Goal: Browse casually: Explore the website without a specific task or goal

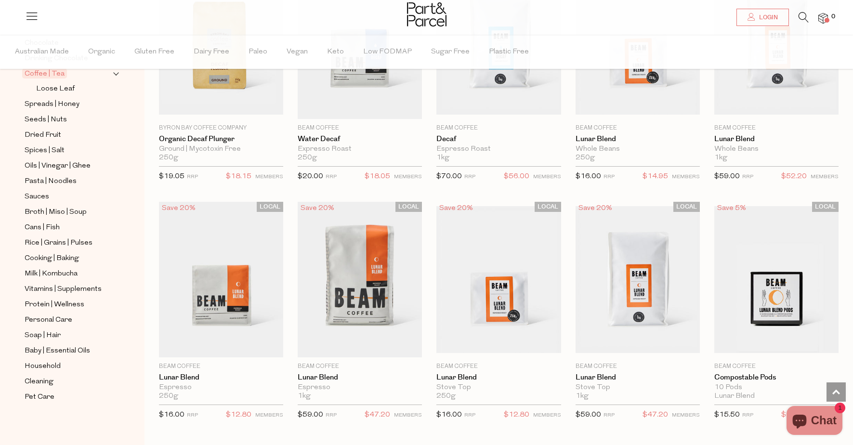
scroll to position [256, 0]
click at [33, 333] on span "Soap | Hair" at bounding box center [43, 336] width 36 height 12
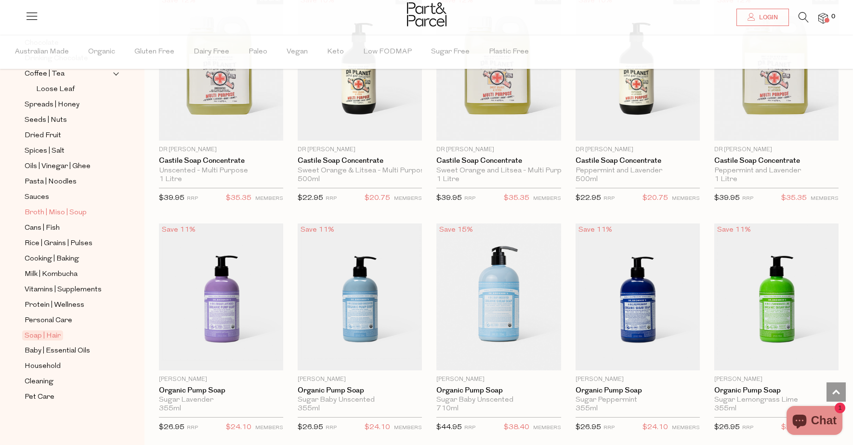
scroll to position [256, 0]
click at [47, 364] on span "Household" at bounding box center [43, 367] width 36 height 12
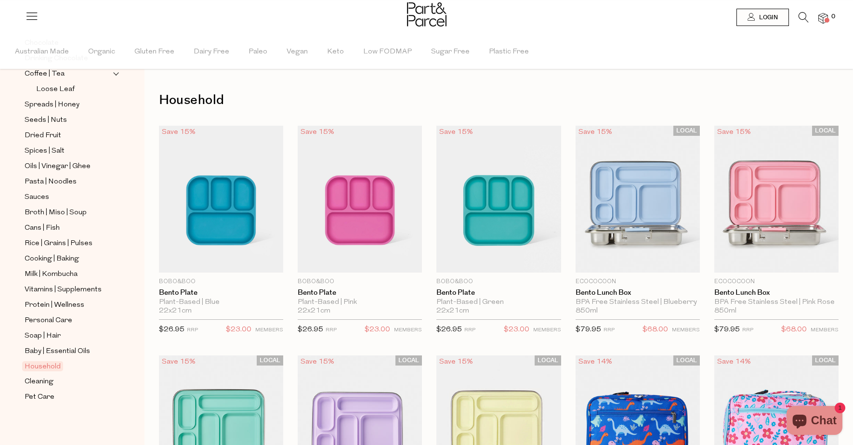
scroll to position [256, 0]
click at [43, 383] on span "Cleaning" at bounding box center [39, 382] width 29 height 12
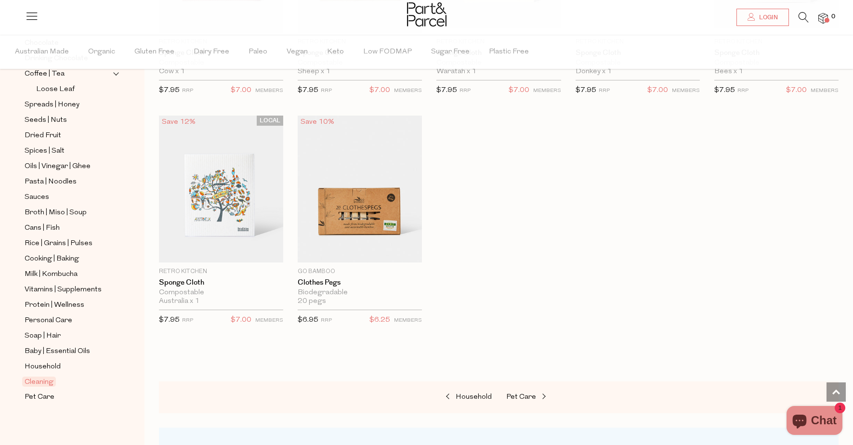
scroll to position [486, 0]
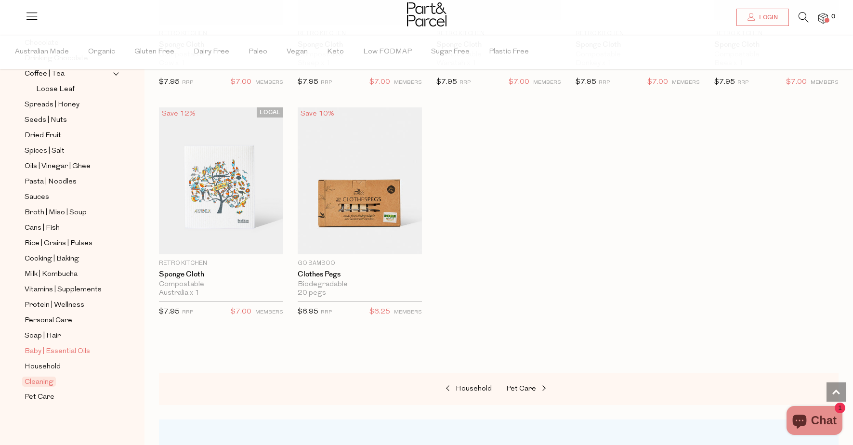
click at [43, 356] on span "Baby | Essential Oils" at bounding box center [58, 352] width 66 height 12
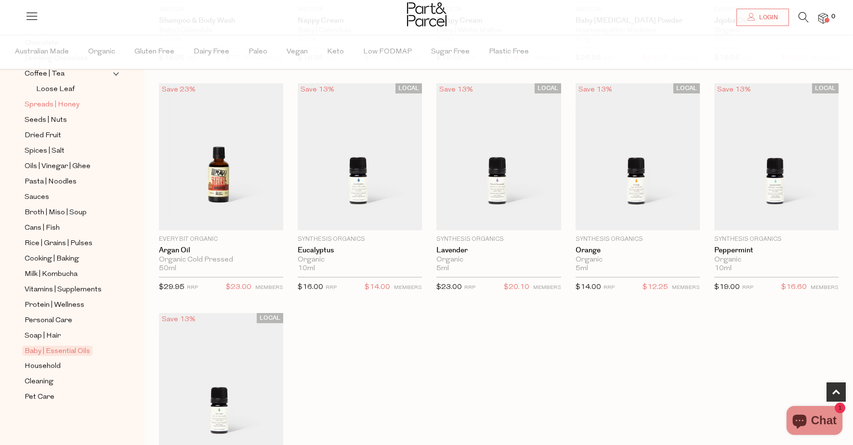
scroll to position [256, 0]
click at [34, 322] on span "Personal Care" at bounding box center [49, 321] width 48 height 12
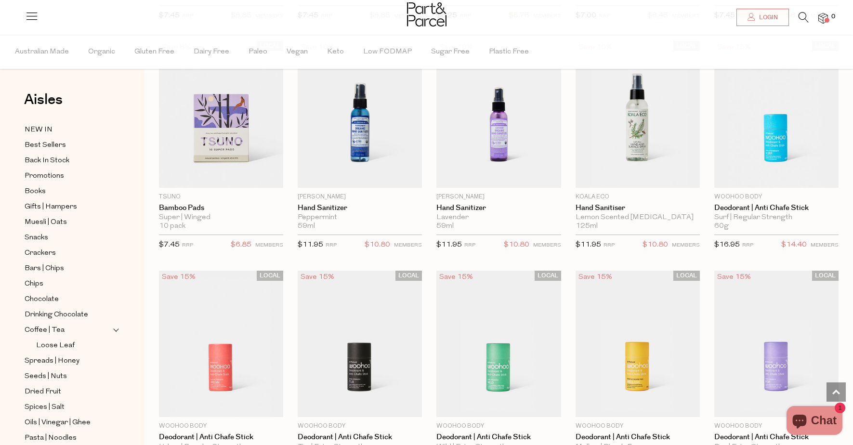
scroll to position [1929, 0]
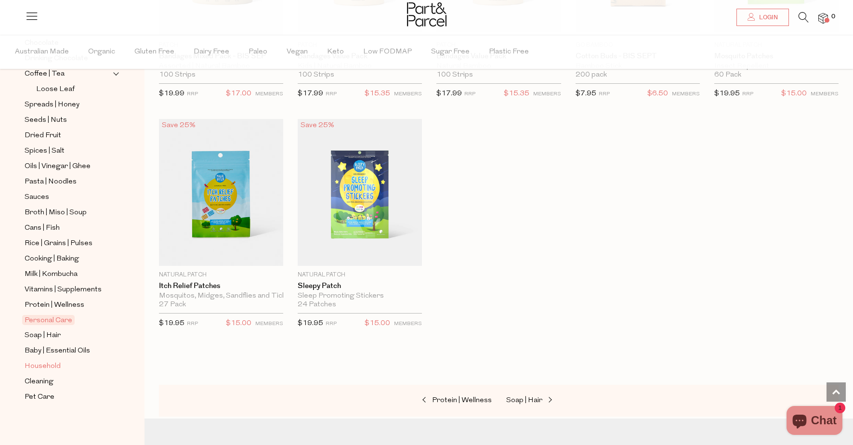
scroll to position [256, 0]
click at [533, 397] on span "Soap | Hair" at bounding box center [524, 400] width 36 height 7
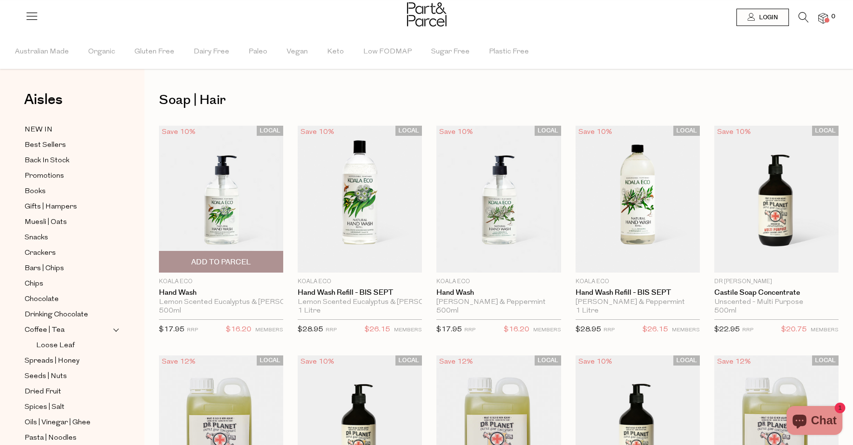
click at [228, 231] on img at bounding box center [221, 199] width 124 height 147
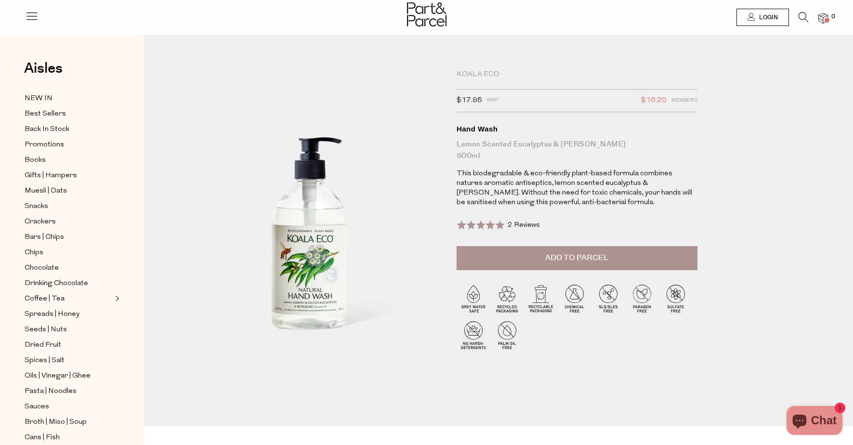
click at [476, 74] on div "Koala Eco" at bounding box center [577, 75] width 241 height 10
click at [468, 70] on div "Koala Eco" at bounding box center [577, 75] width 241 height 10
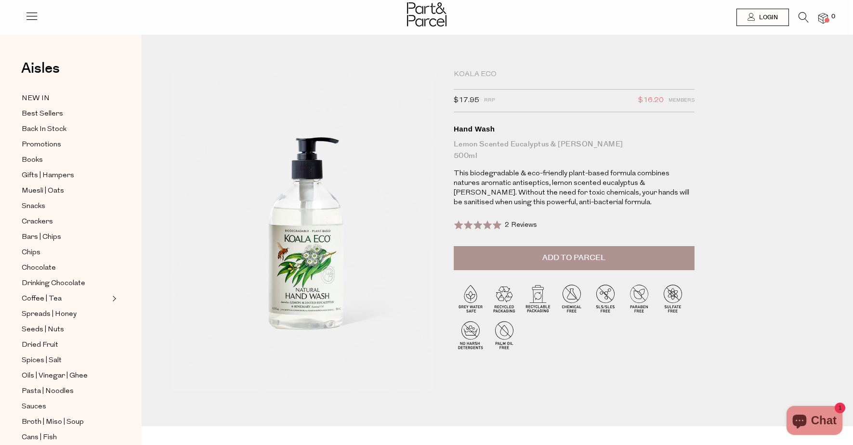
scroll to position [0, 3]
click at [470, 76] on div "Koala Eco" at bounding box center [574, 75] width 241 height 10
click at [53, 327] on span "Seeds | Nuts" at bounding box center [43, 330] width 42 height 12
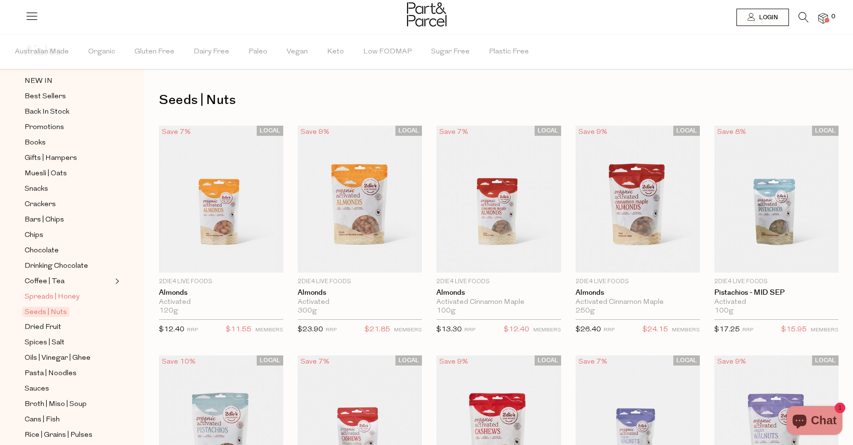
scroll to position [71, 0]
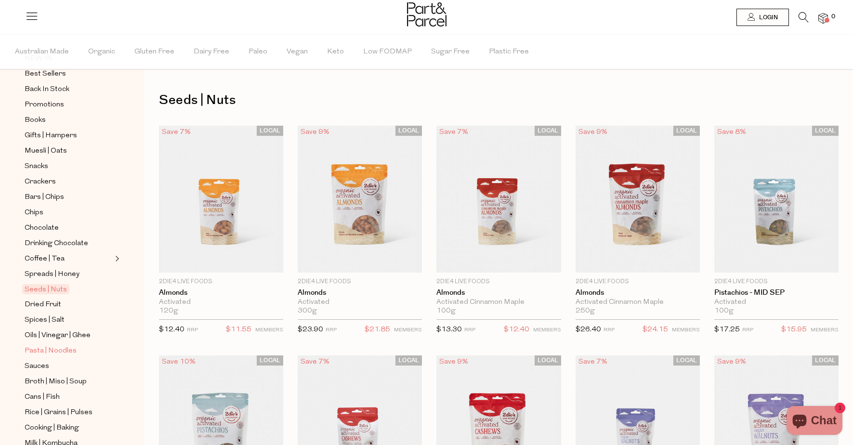
click at [44, 350] on span "Pasta | Noodles" at bounding box center [51, 351] width 52 height 12
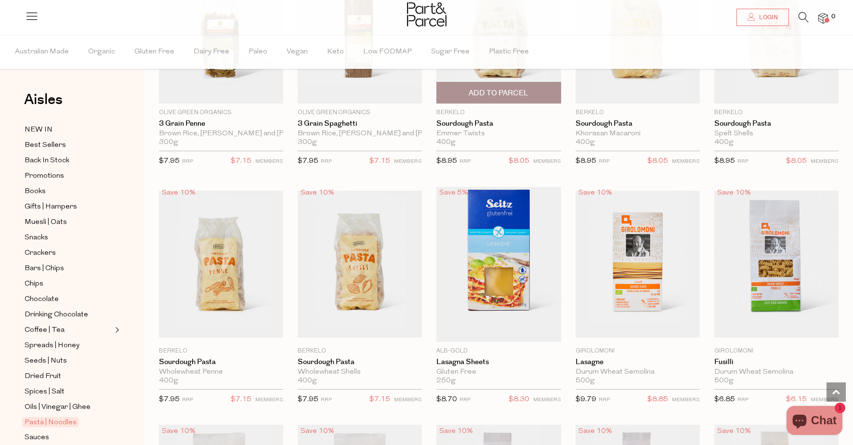
scroll to position [900, 0]
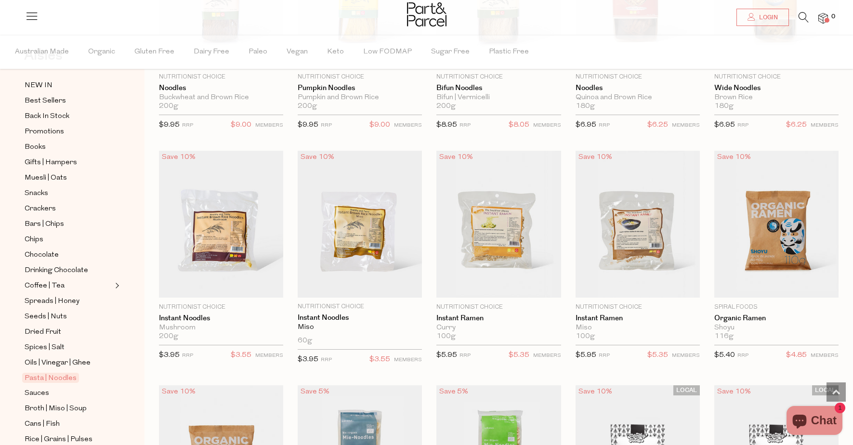
scroll to position [2049, 0]
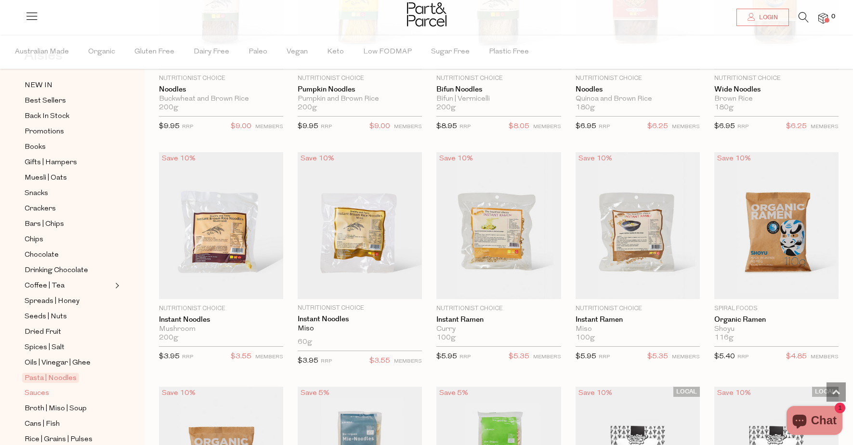
click at [39, 395] on span "Sauces" at bounding box center [37, 394] width 25 height 12
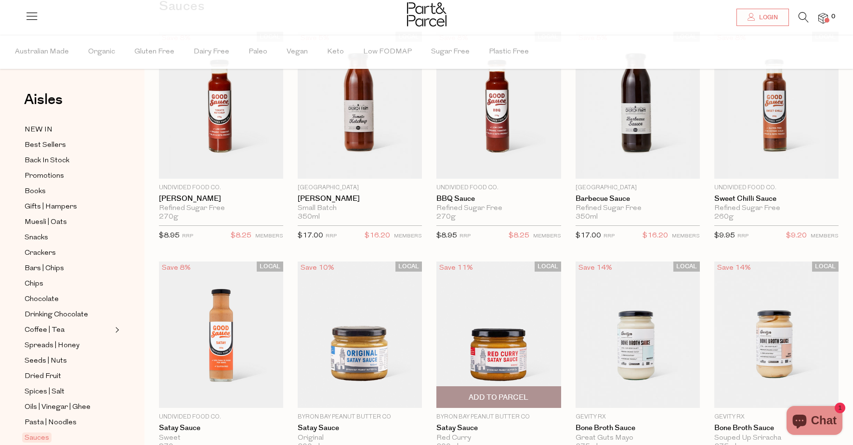
scroll to position [94, 0]
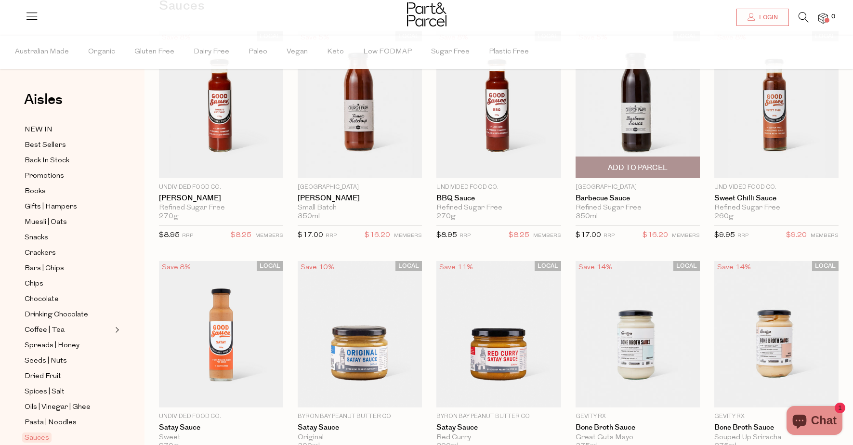
click at [639, 140] on img at bounding box center [638, 104] width 124 height 147
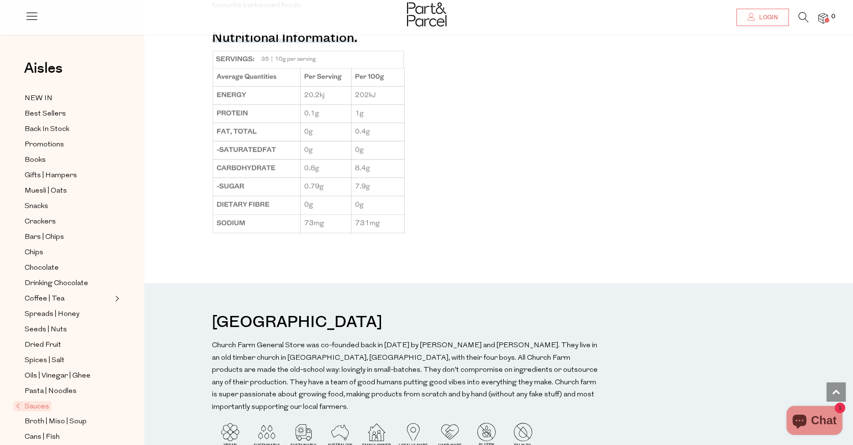
scroll to position [884, 0]
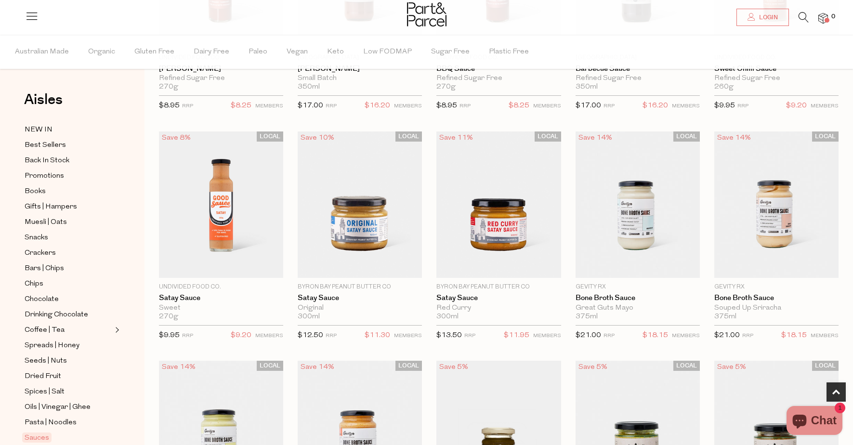
scroll to position [220, 0]
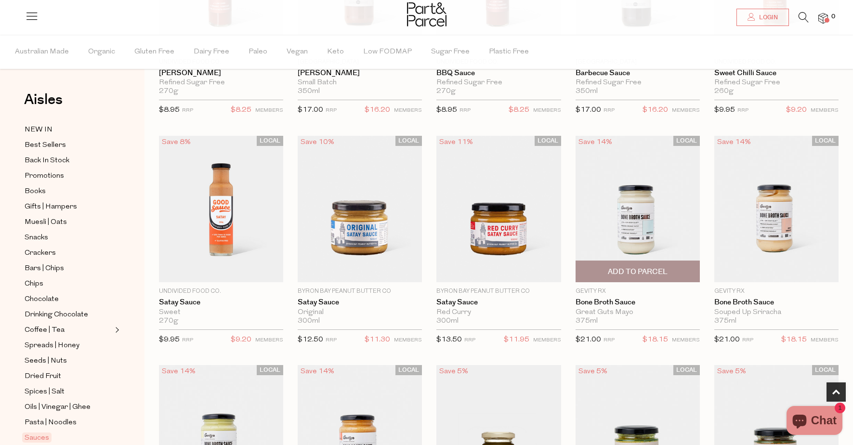
click at [635, 238] on img at bounding box center [638, 208] width 124 height 147
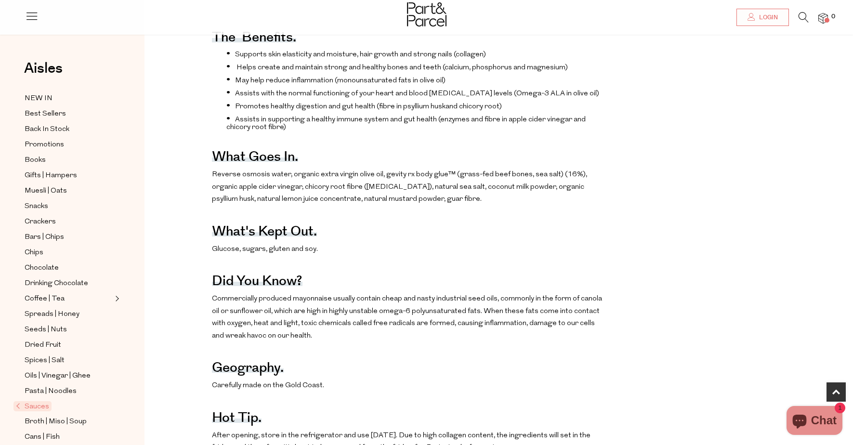
scroll to position [468, 0]
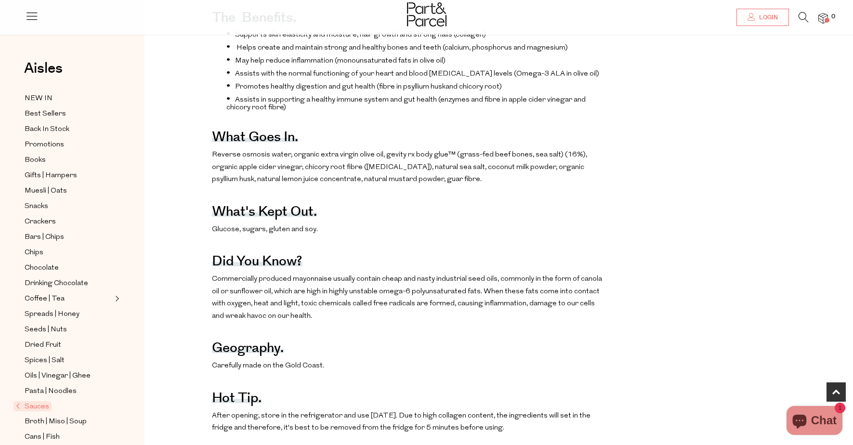
click at [425, 325] on div "The benefits. Supports skin elasticity and moisture, hair growth and strong nai…" at bounding box center [407, 346] width 390 height 708
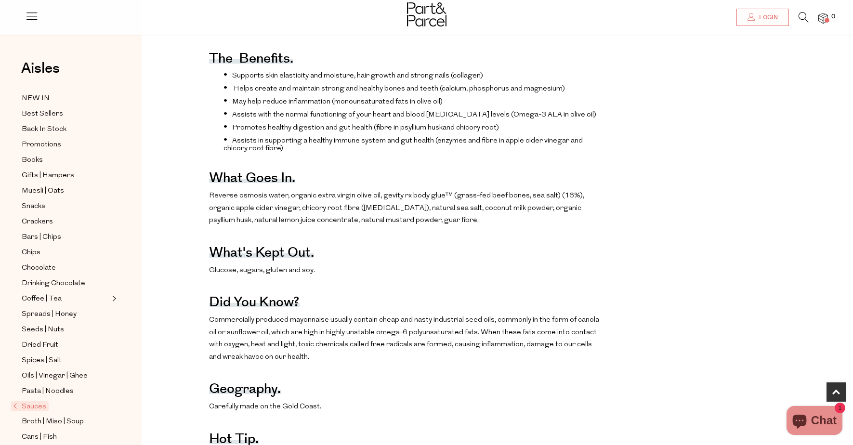
scroll to position [427, 3]
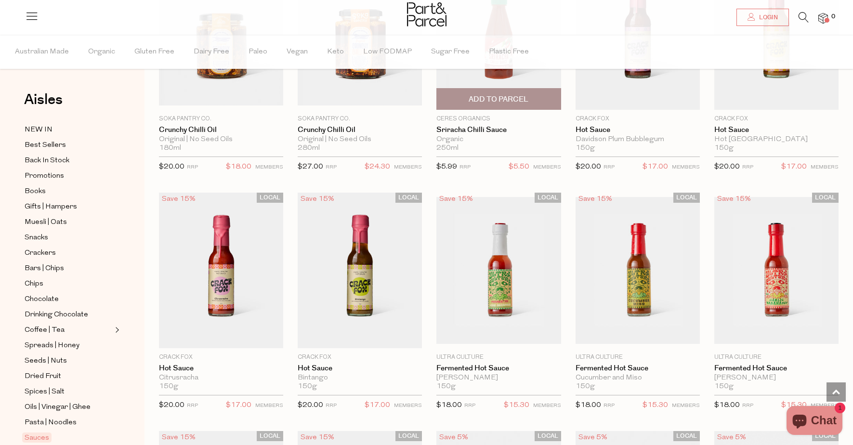
scroll to position [1335, 0]
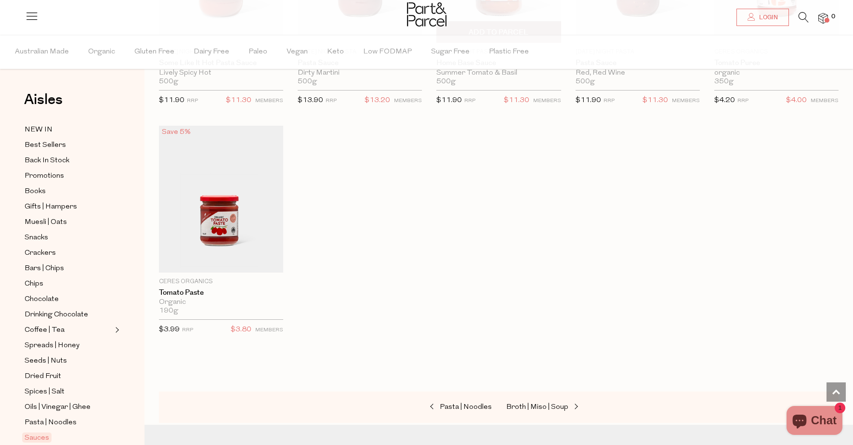
scroll to position [3012, 0]
click at [53, 220] on span "Muesli | Oats" at bounding box center [46, 223] width 42 height 12
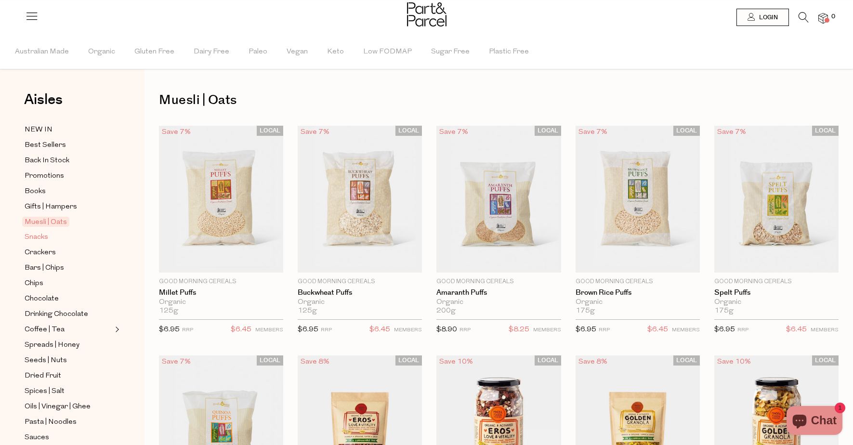
click at [37, 237] on span "Snacks" at bounding box center [37, 238] width 24 height 12
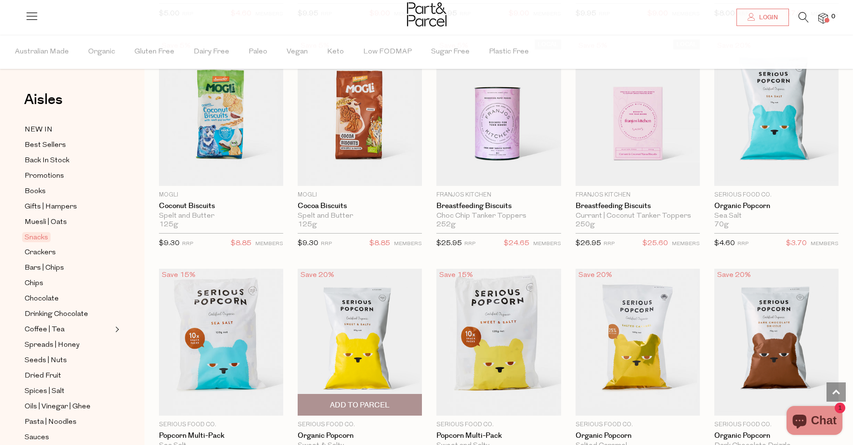
scroll to position [1710, 0]
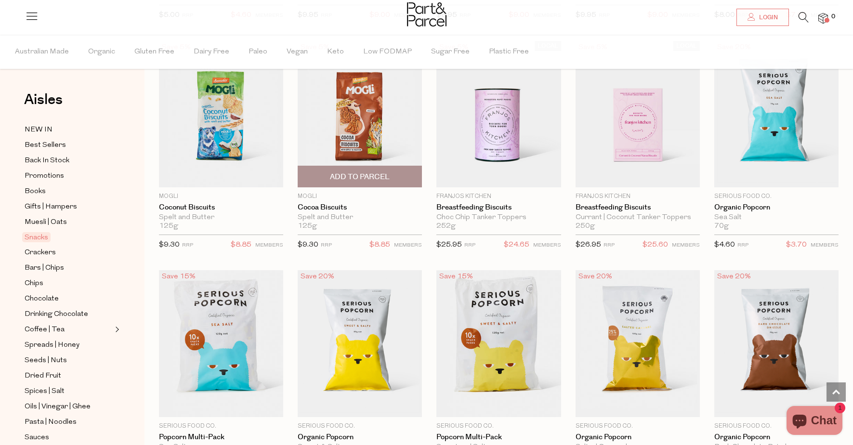
click at [353, 117] on img at bounding box center [360, 114] width 124 height 147
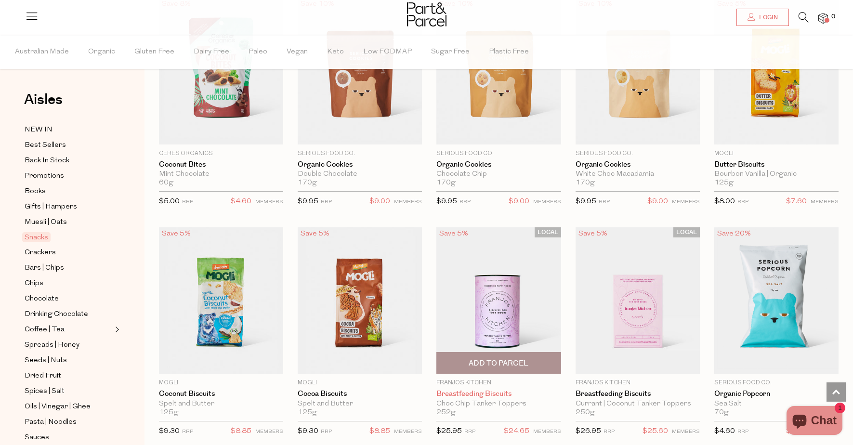
scroll to position [1524, 0]
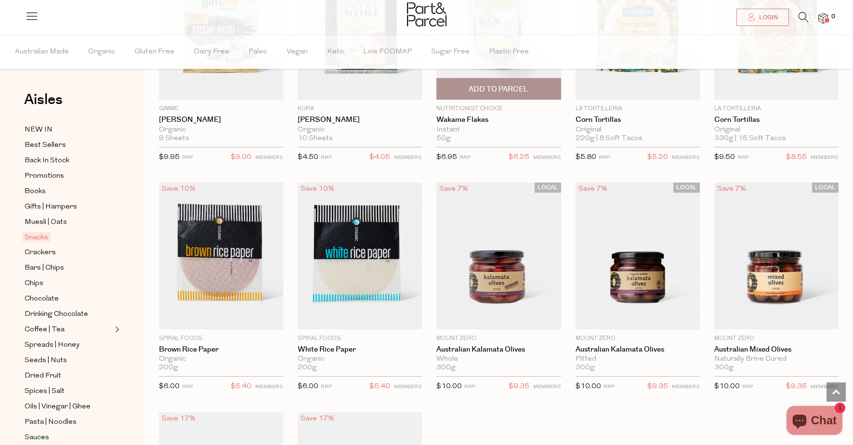
scroll to position [2766, 0]
